Goal: Task Accomplishment & Management: Manage account settings

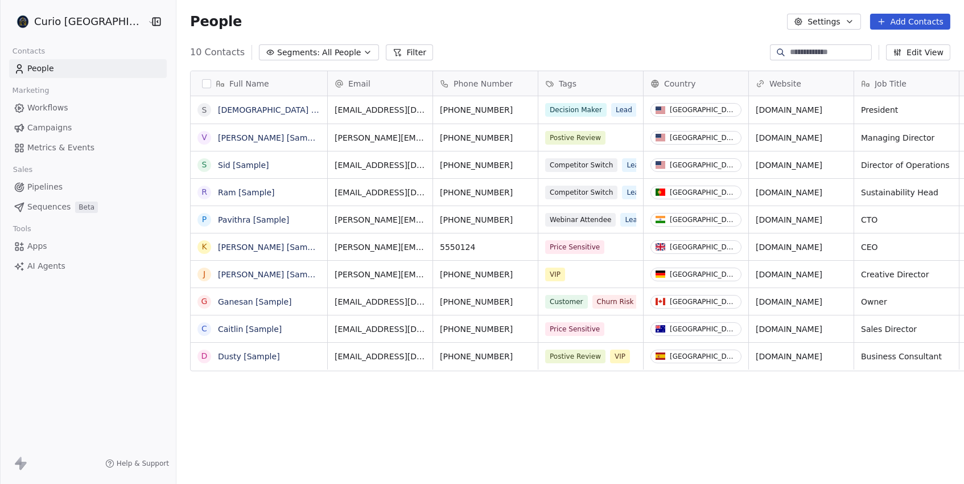
scroll to position [426, 810]
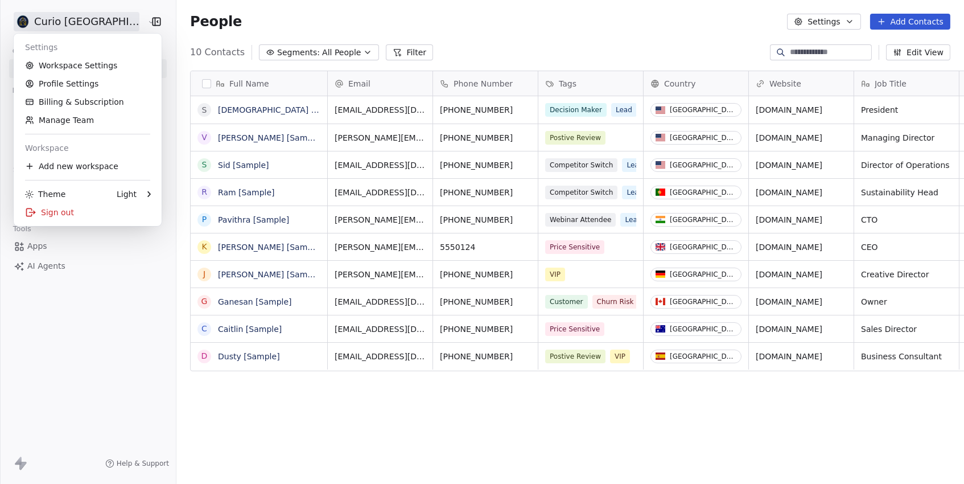
click at [69, 24] on html "Curio Italia Contacts People Marketing Workflows Campaigns Metrics & Events Sal…" at bounding box center [482, 242] width 964 height 484
click at [60, 64] on link "Workspace Settings" at bounding box center [87, 65] width 139 height 18
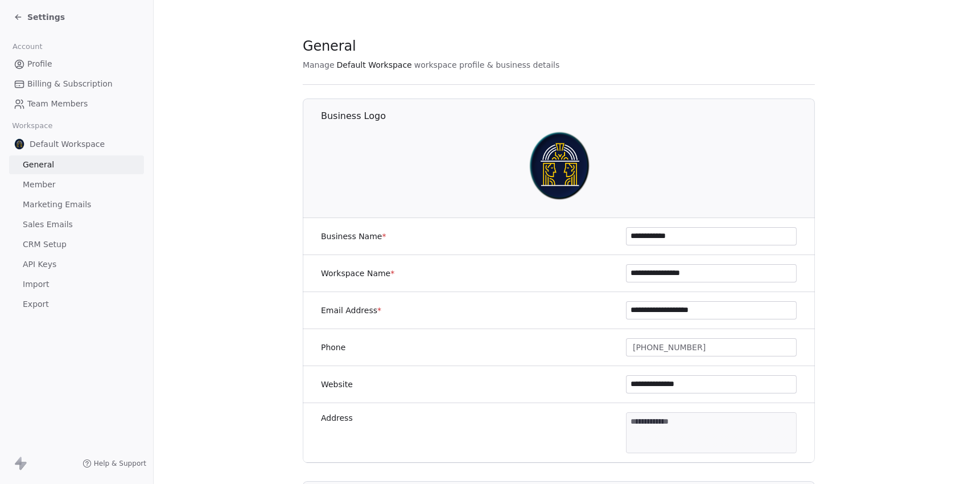
click at [55, 199] on span "Marketing Emails" at bounding box center [57, 205] width 68 height 12
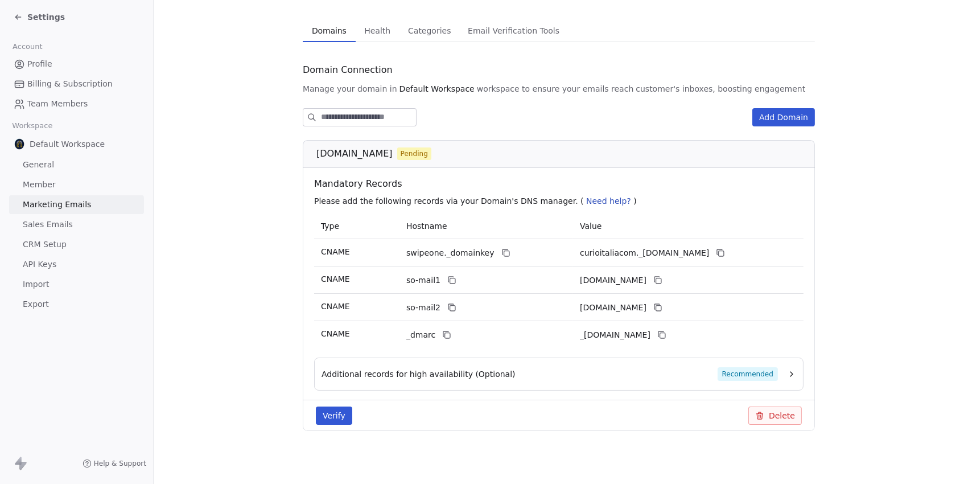
scroll to position [72, 0]
click at [343, 152] on span "[DOMAIN_NAME]" at bounding box center [354, 154] width 76 height 14
click at [502, 251] on icon at bounding box center [504, 252] width 5 height 5
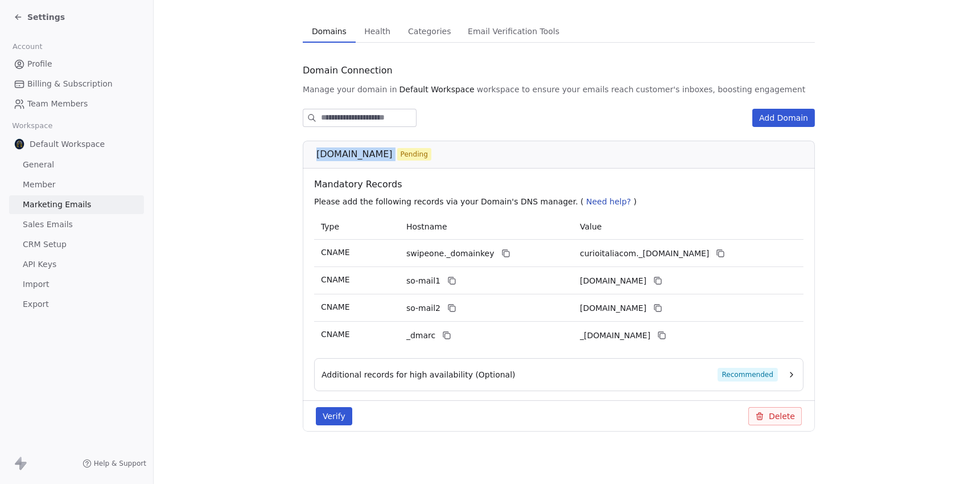
click at [351, 152] on span "[DOMAIN_NAME]" at bounding box center [354, 154] width 76 height 14
click at [832, 305] on section "Marketing Emails Manage Domains, Health, and Categories for your marketing emai…" at bounding box center [559, 207] width 810 height 558
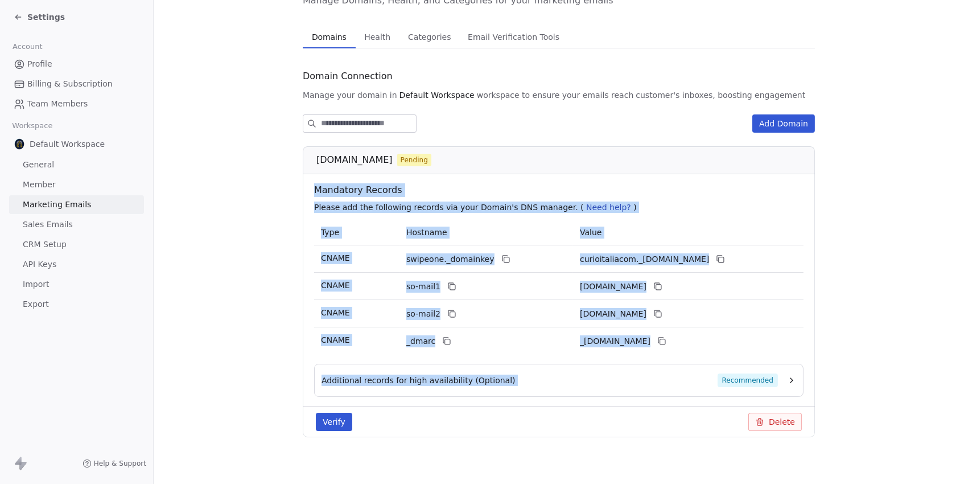
drag, startPoint x: 693, startPoint y: 355, endPoint x: 302, endPoint y: 188, distance: 424.8
click at [303, 188] on div "[DOMAIN_NAME] Pending Mandatory Records Please add the following records via yo…" at bounding box center [559, 291] width 512 height 291
copy div "Mandatory Records Please add the following records via your Domain's DNS manage…"
click at [397, 278] on td "CNAME" at bounding box center [356, 286] width 85 height 27
